Goal: Transaction & Acquisition: Purchase product/service

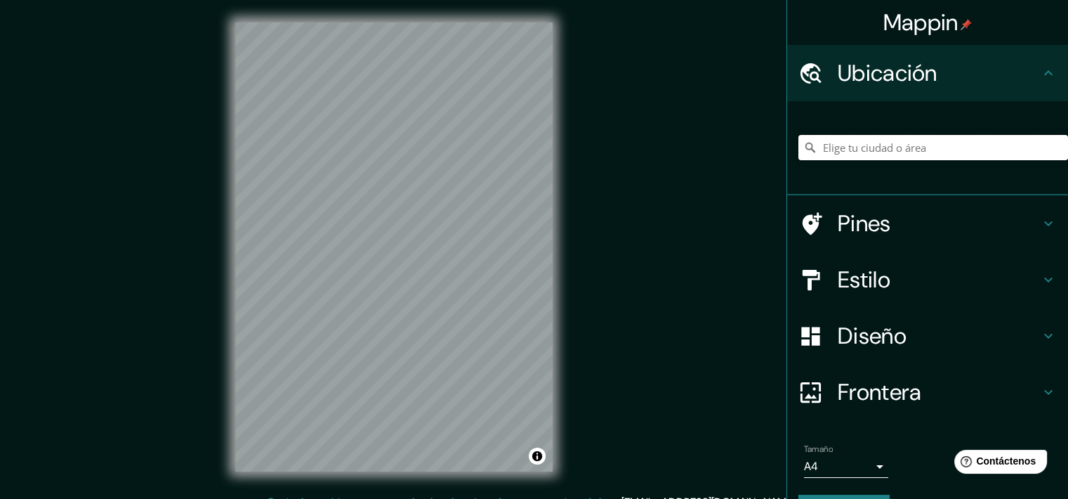
click at [846, 150] on input "Elige tu ciudad o área" at bounding box center [934, 147] width 270 height 25
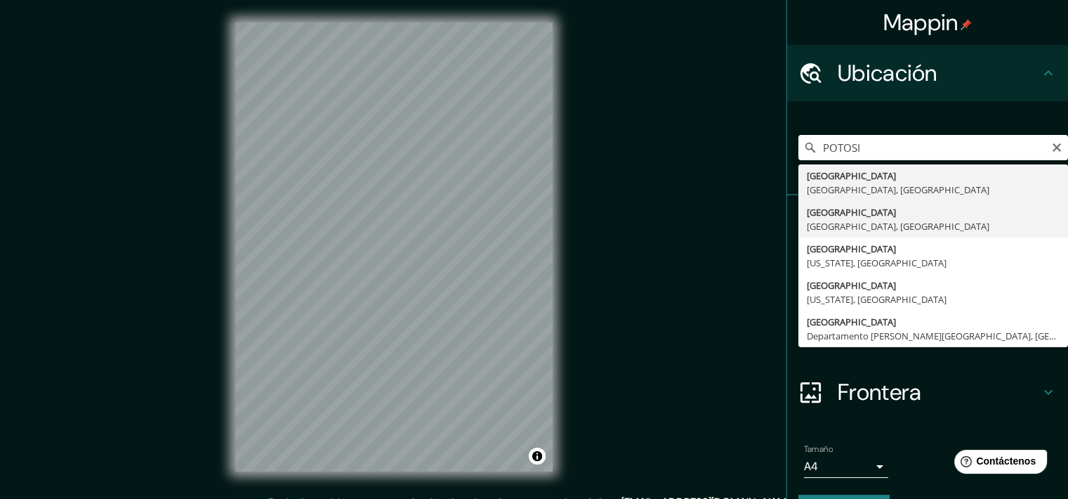
type input "Potosí, Departamento de Potosí, Bolivia"
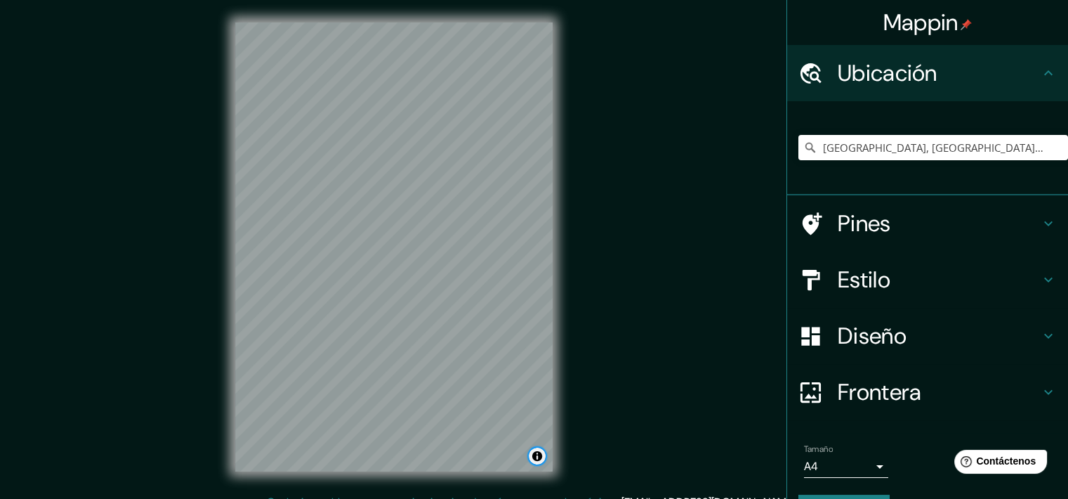
click at [534, 460] on button "Alternar atribución" at bounding box center [537, 455] width 17 height 17
click at [620, 136] on div "Mappin Ubicación Potosí, Departamento de Potosí, Bolivia Pines Estilo Diseño Fr…" at bounding box center [534, 258] width 1068 height 516
drag, startPoint x: 390, startPoint y: 231, endPoint x: 397, endPoint y: 248, distance: 18.3
click at [396, 249] on div at bounding box center [394, 243] width 11 height 11
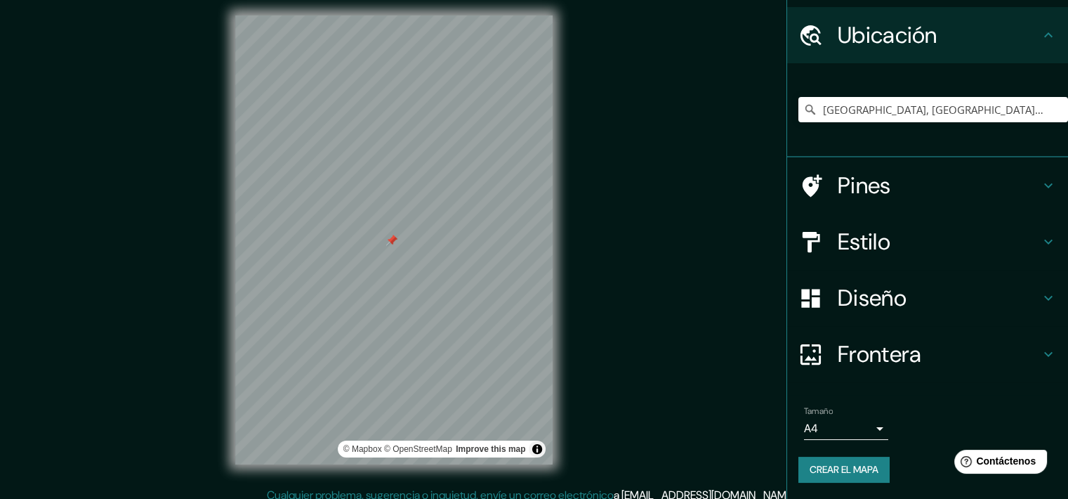
scroll to position [17, 0]
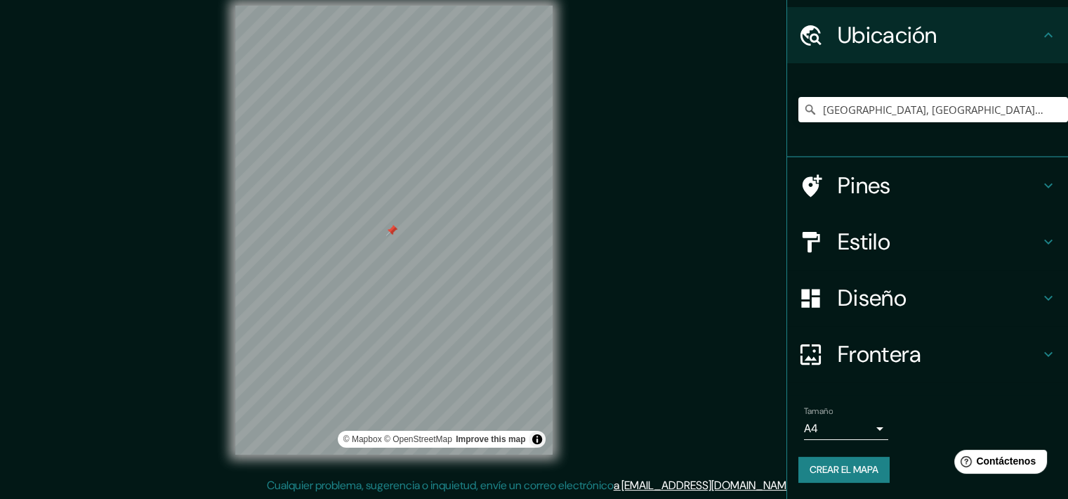
click at [867, 429] on body "Mappin Ubicación Potosí, Departamento de Potosí, Bolivia Pines Estilo Diseño Fr…" at bounding box center [534, 232] width 1068 height 499
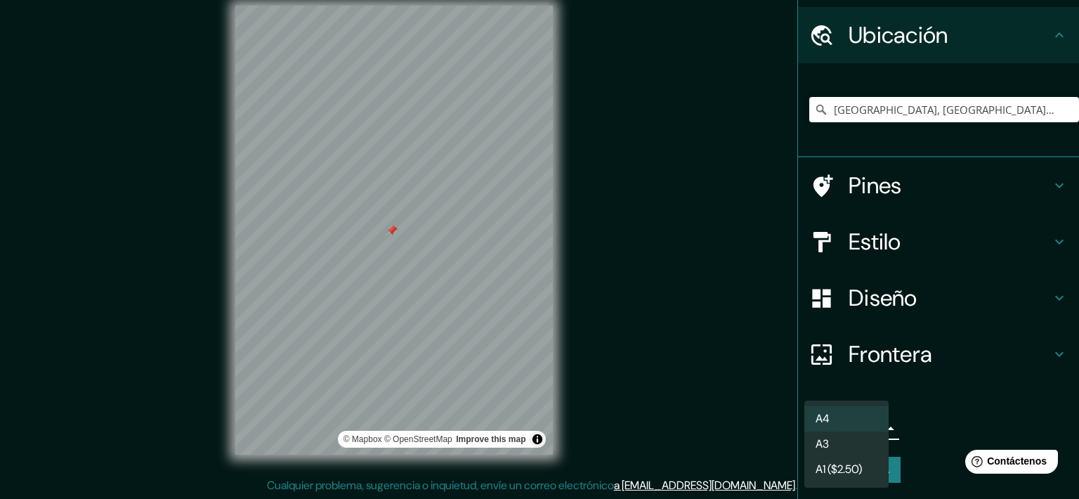
click at [848, 470] on font "A1 ($2.50)" at bounding box center [838, 469] width 46 height 17
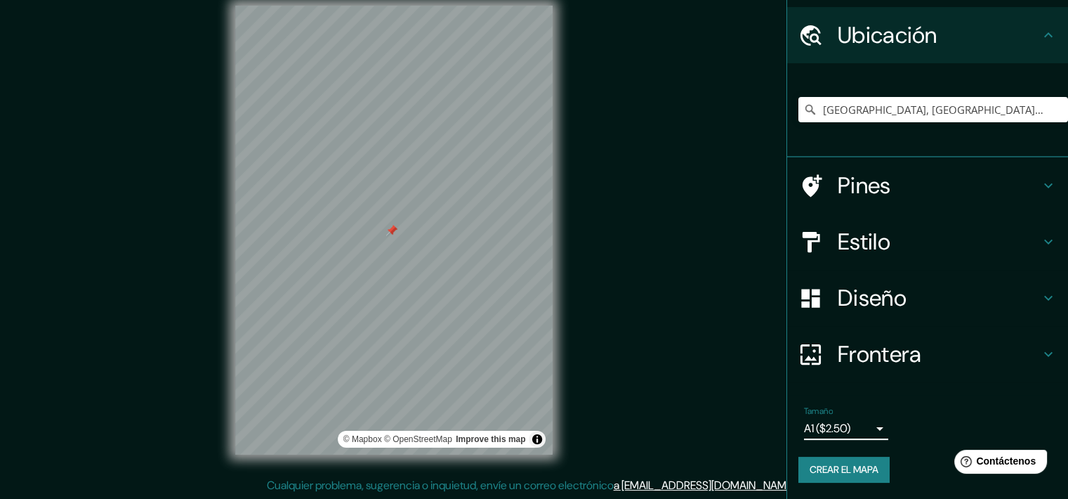
click at [648, 189] on div "Mappin Ubicación Potosí, Departamento de Potosí, Bolivia Pines Estilo Diseño Fr…" at bounding box center [534, 241] width 1068 height 516
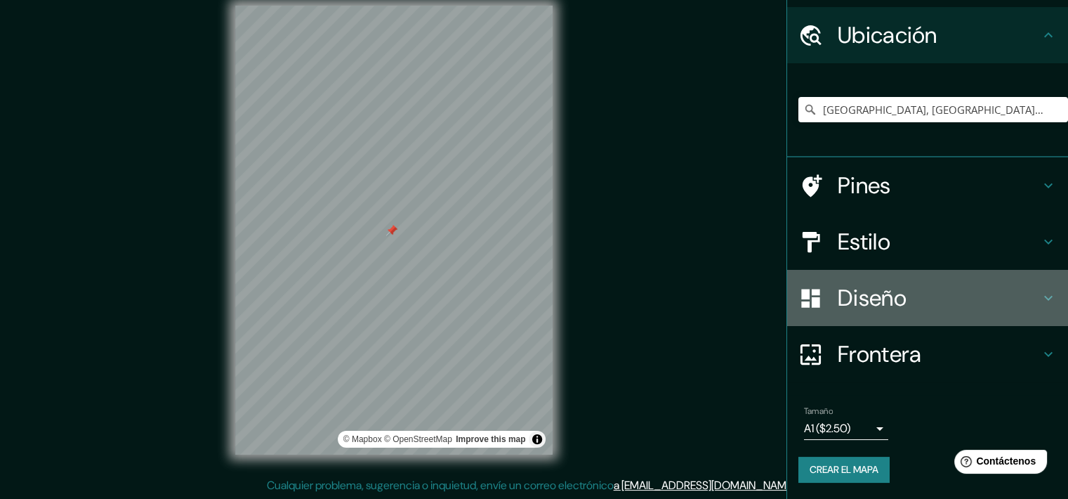
click at [898, 285] on h4 "Diseño" at bounding box center [939, 298] width 202 height 28
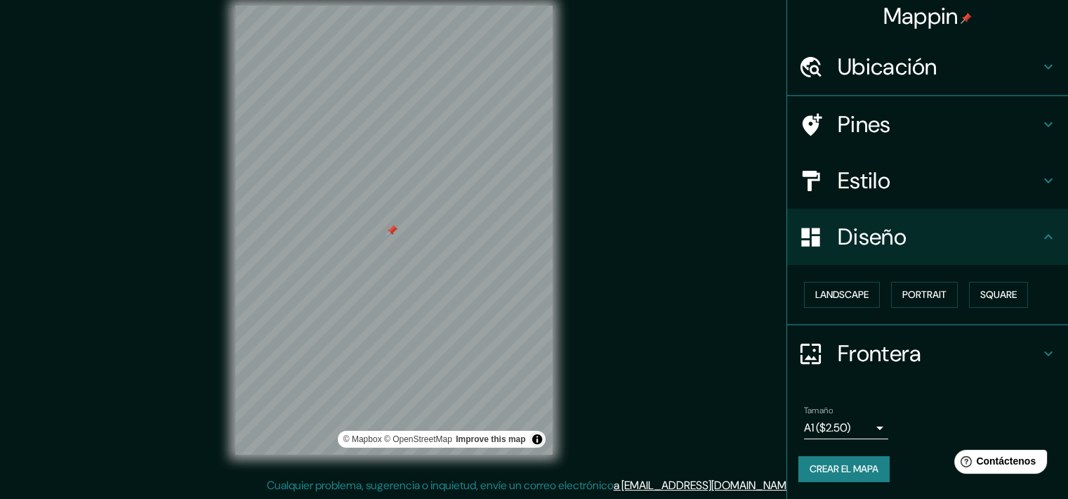
scroll to position [6, 0]
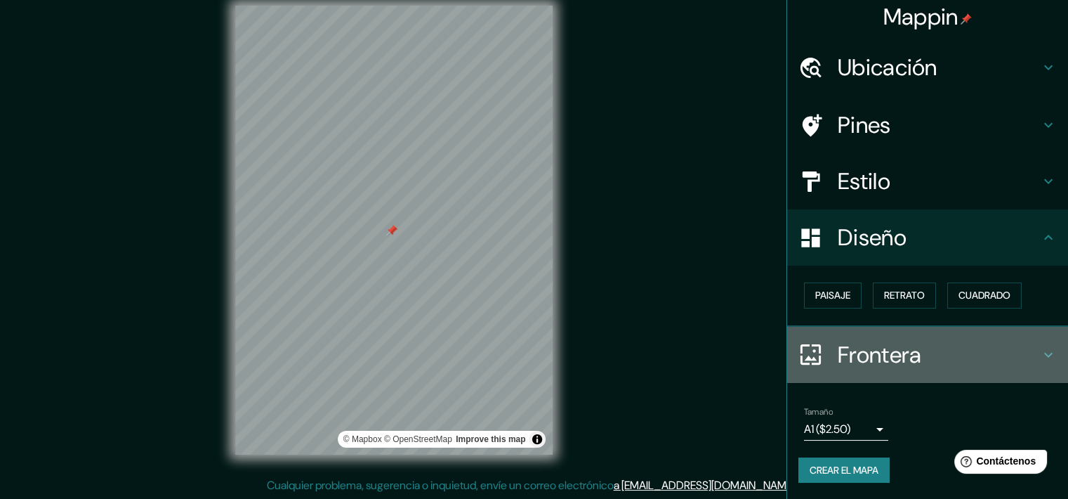
click at [1004, 352] on h4 "Frontera" at bounding box center [939, 355] width 202 height 28
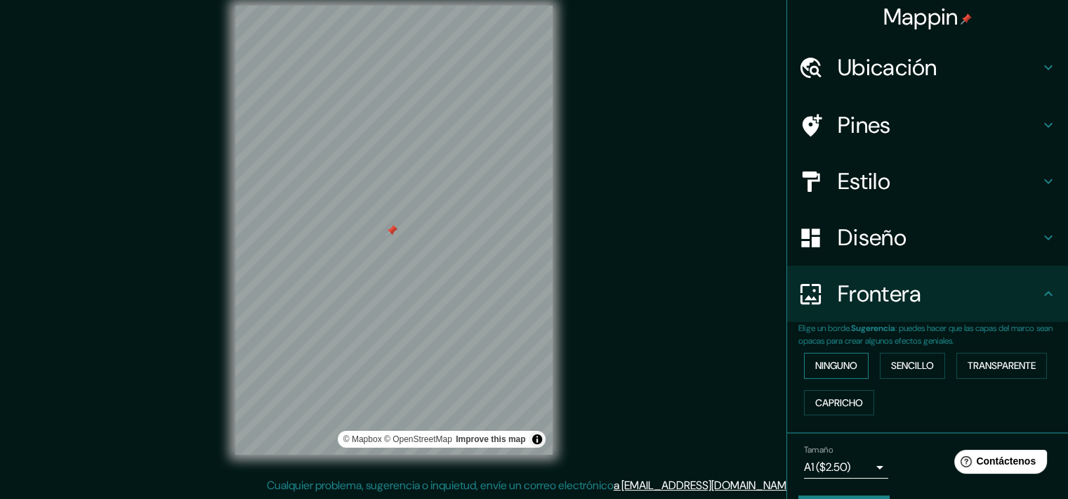
click at [843, 364] on font "Ninguno" at bounding box center [836, 366] width 42 height 18
click at [833, 364] on font "Ninguno" at bounding box center [836, 366] width 42 height 18
click at [749, 343] on div "Mappin Ubicación Potosí, Departamento de Potosí, Bolivia Pines Estilo Diseño Fr…" at bounding box center [534, 241] width 1068 height 516
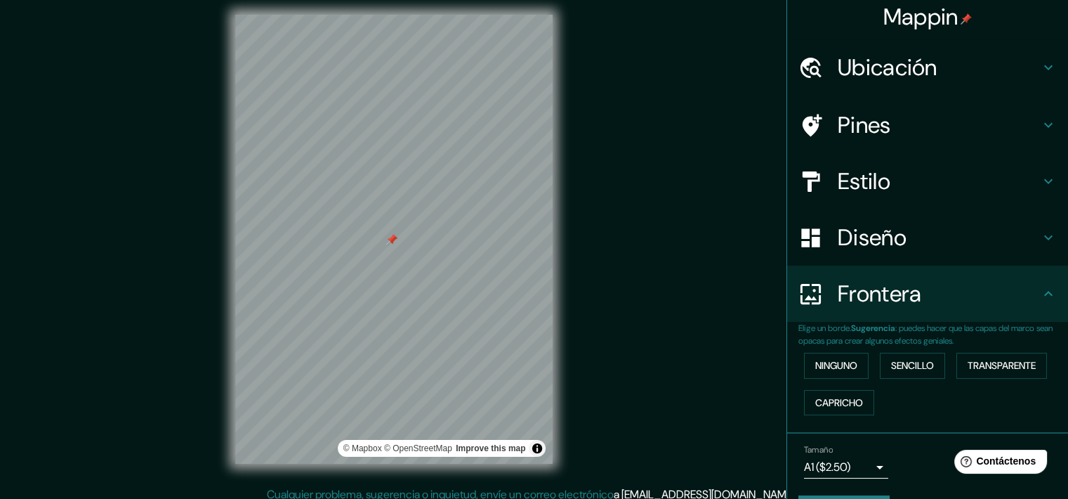
scroll to position [17, 0]
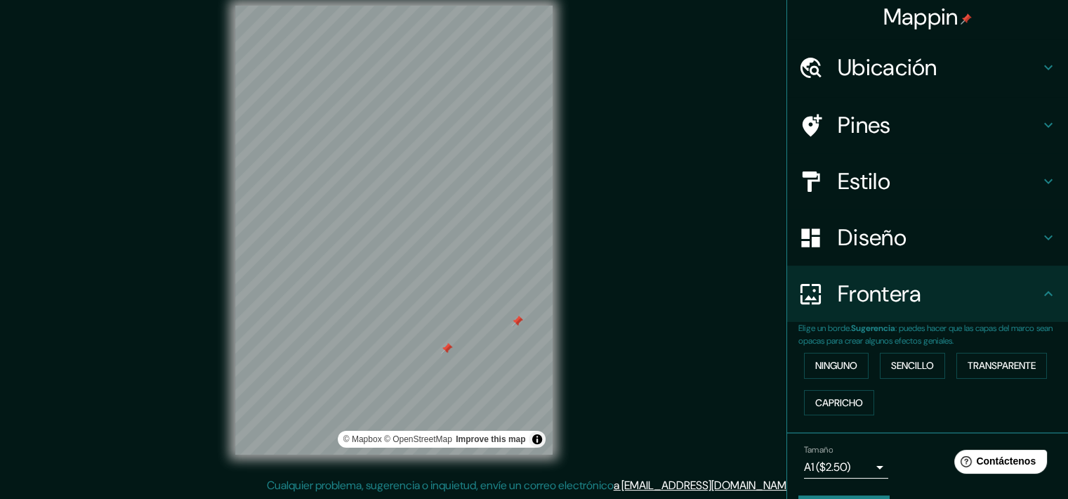
click at [560, 369] on div "© Mapbox © OpenStreetMap Improve this map" at bounding box center [394, 230] width 362 height 494
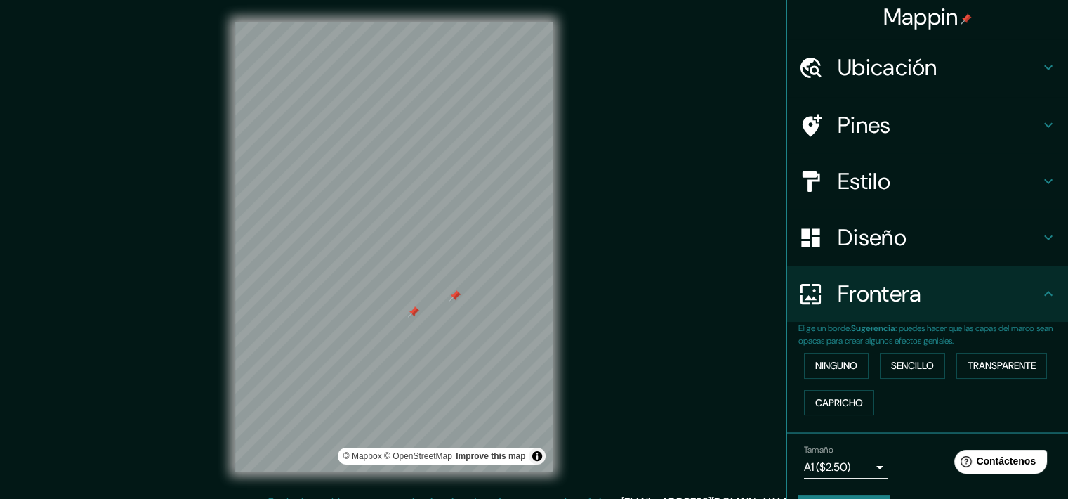
scroll to position [0, 0]
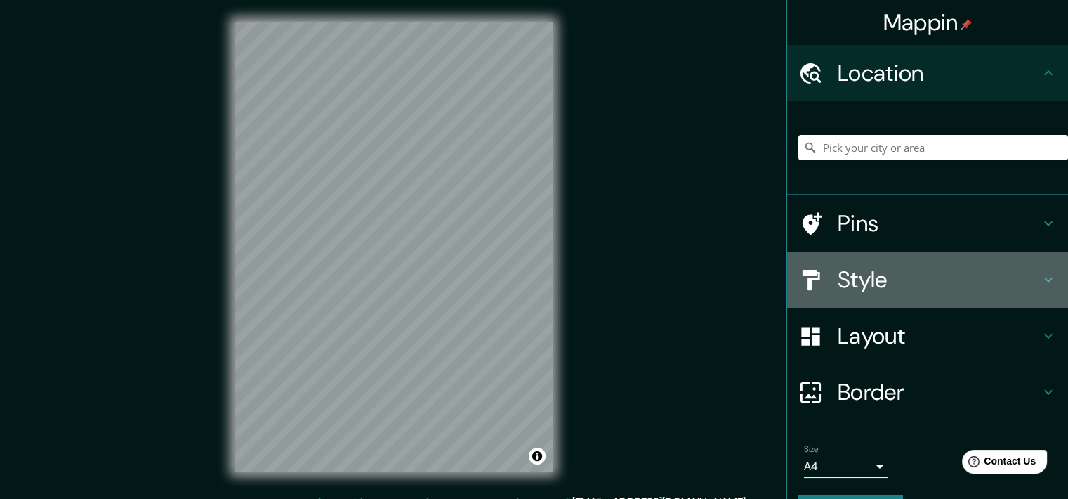
click at [863, 289] on h4 "Style" at bounding box center [939, 279] width 202 height 28
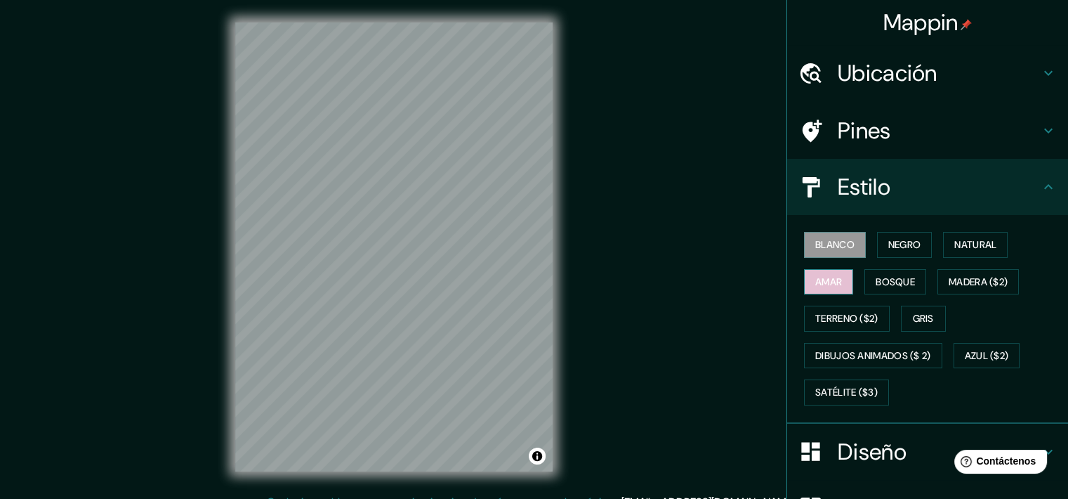
click at [834, 279] on button "Amar" at bounding box center [828, 282] width 49 height 26
click at [881, 279] on font "Bosque" at bounding box center [895, 282] width 39 height 18
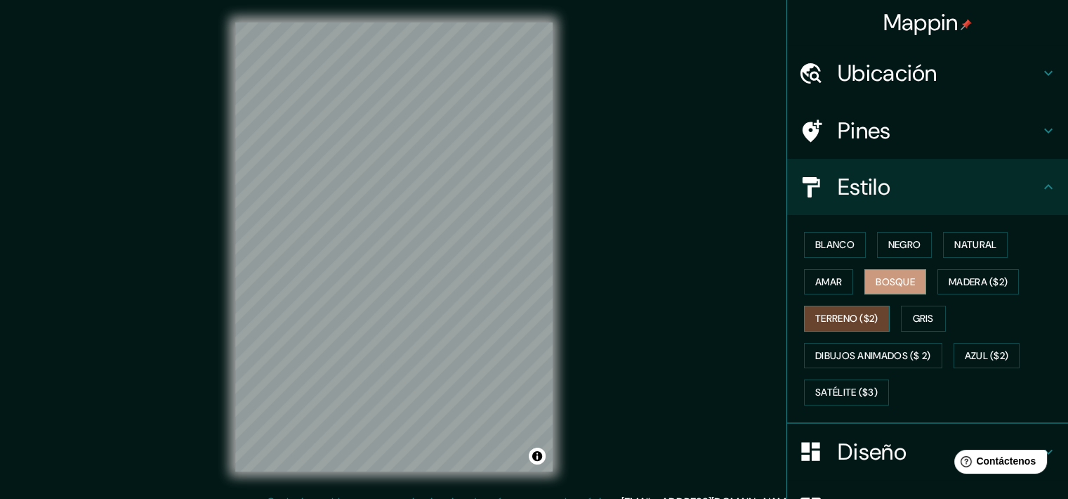
click at [851, 320] on font "Terreno ($2)" at bounding box center [846, 319] width 63 height 18
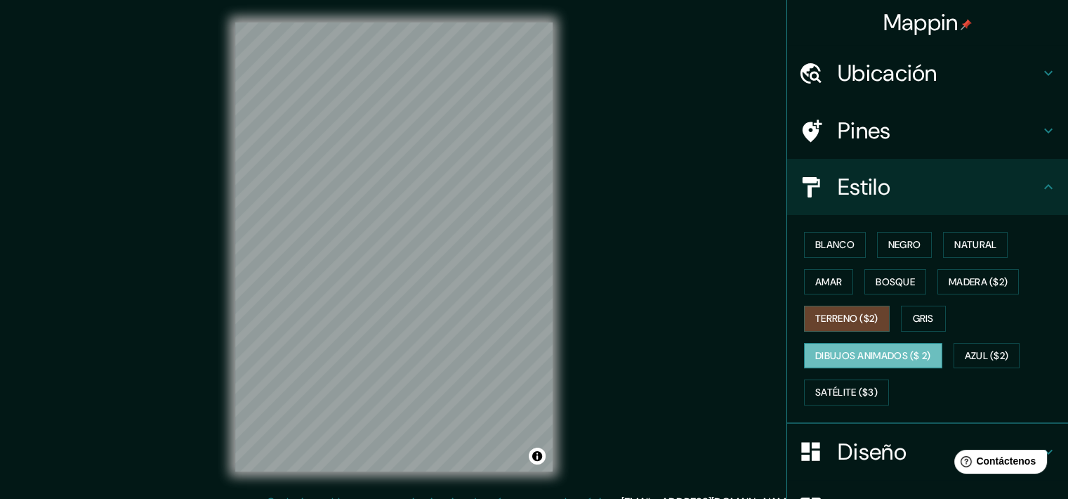
click at [851, 357] on font "Dibujos animados ($ 2)" at bounding box center [873, 356] width 116 height 18
click at [990, 357] on font "Azul ($2)" at bounding box center [987, 356] width 44 height 18
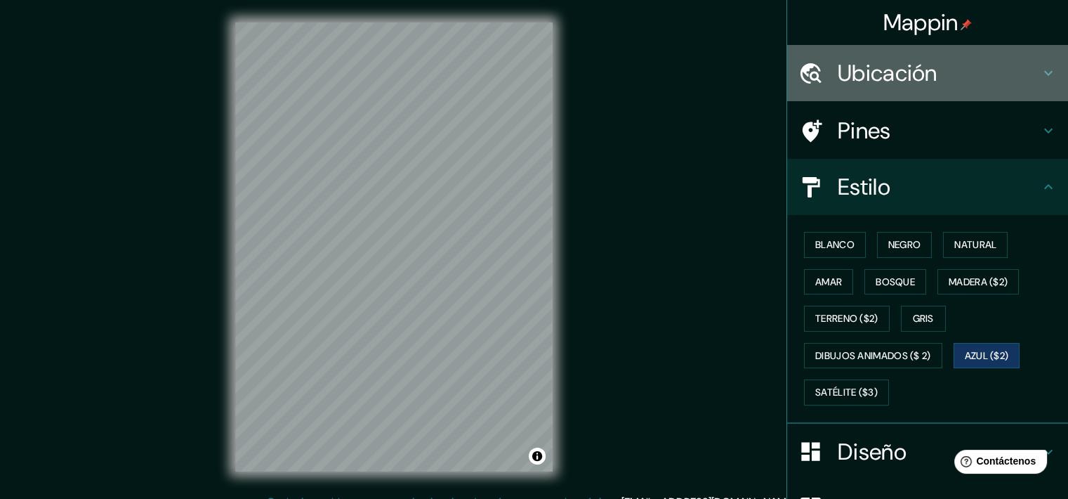
click at [941, 79] on h4 "Ubicación" at bounding box center [939, 73] width 202 height 28
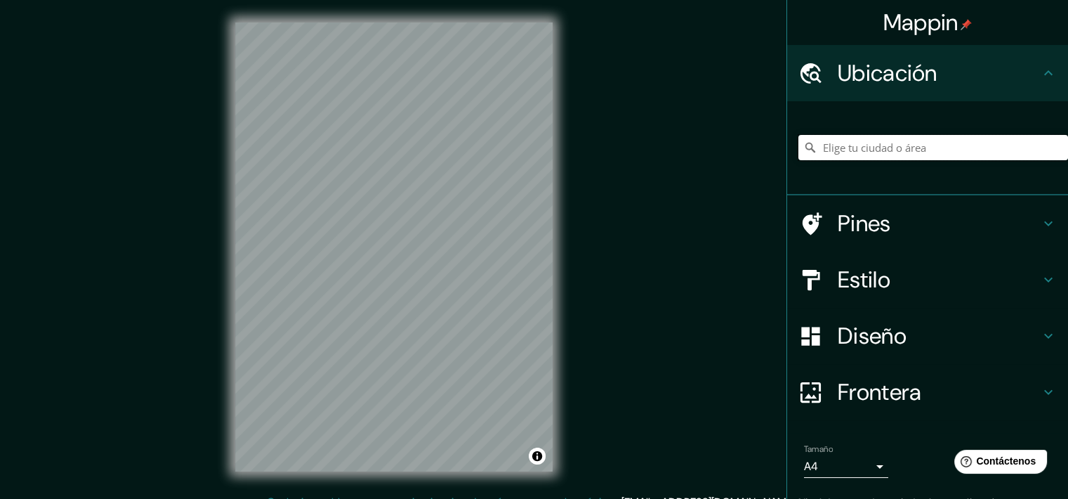
click at [878, 136] on input "Elige tu ciudad o área" at bounding box center [934, 147] width 270 height 25
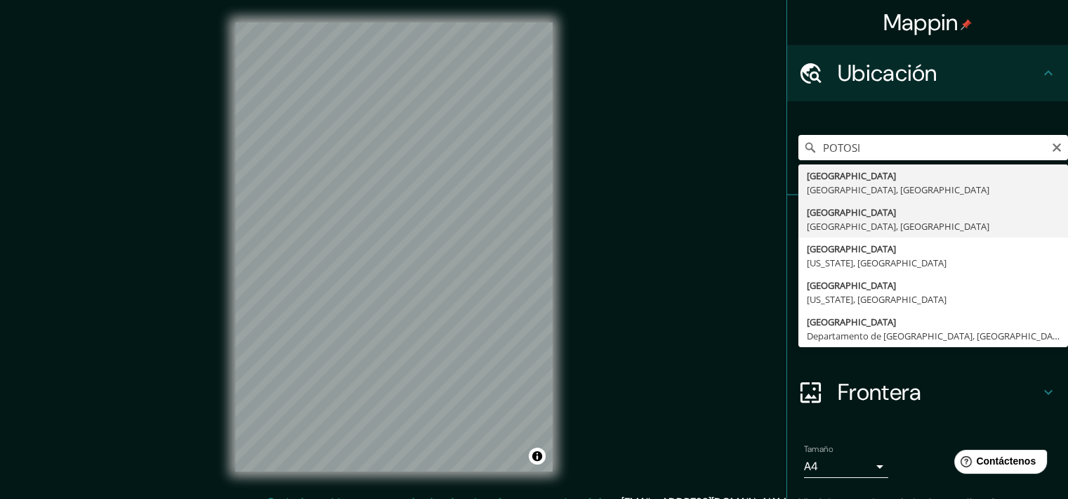
type input "Potosí, Departamento de Potosí, Bolivia"
